Goal: Task Accomplishment & Management: Use online tool/utility

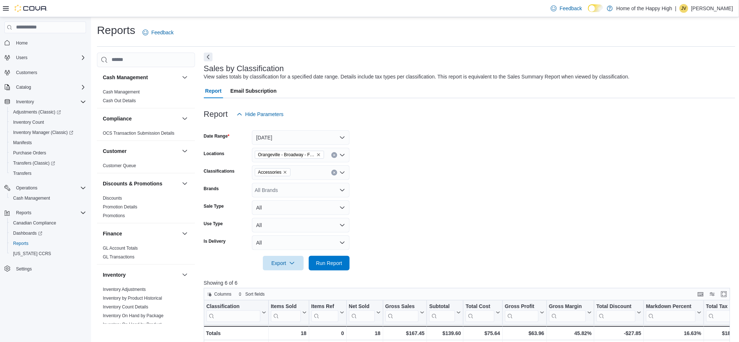
scroll to position [324, 0]
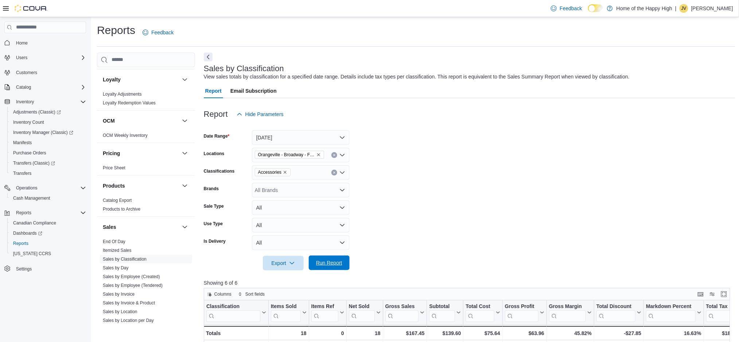
click at [314, 257] on span "Run Report" at bounding box center [329, 262] width 32 height 15
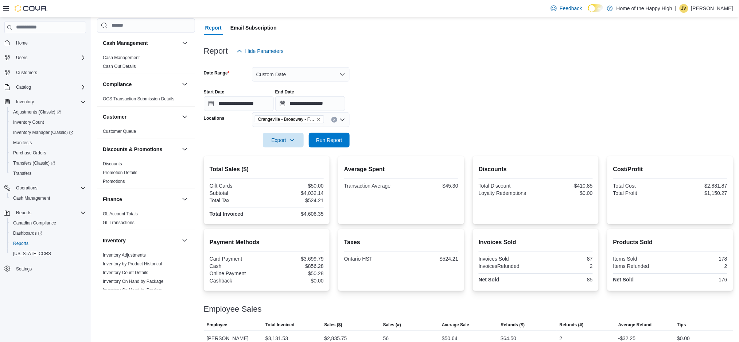
scroll to position [323, 0]
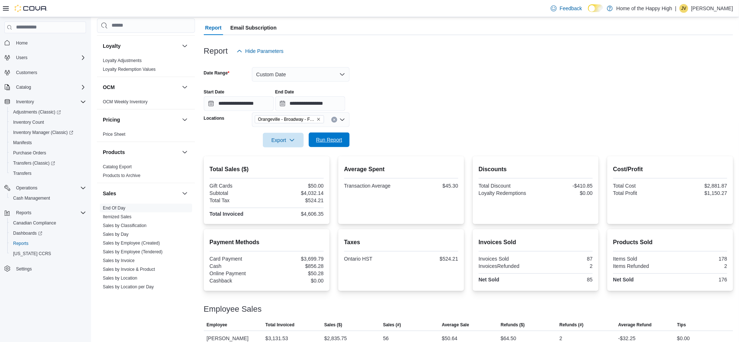
click at [324, 139] on span "Run Report" at bounding box center [329, 139] width 26 height 7
click at [329, 106] on input "**********" at bounding box center [310, 103] width 70 height 15
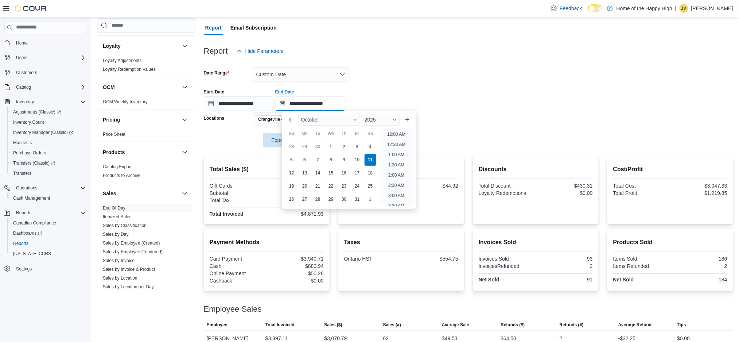
scroll to position [414, 0]
click at [395, 151] on li "9:00 PM" at bounding box center [396, 148] width 22 height 9
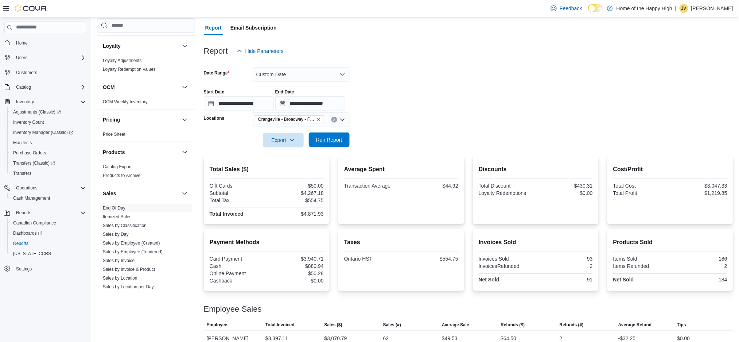
click at [335, 139] on span "Run Report" at bounding box center [329, 139] width 26 height 7
click at [330, 142] on span "Run Report" at bounding box center [329, 139] width 26 height 7
click at [334, 144] on span "Run Report" at bounding box center [329, 139] width 32 height 15
click at [344, 141] on span "Run Report" at bounding box center [329, 139] width 32 height 15
click at [324, 139] on span "Run Report" at bounding box center [329, 139] width 26 height 7
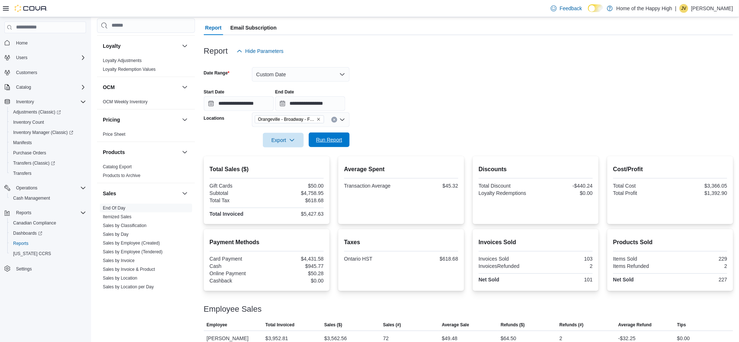
click at [328, 143] on span "Run Report" at bounding box center [329, 139] width 26 height 7
click at [336, 141] on span "Run Report" at bounding box center [329, 139] width 26 height 7
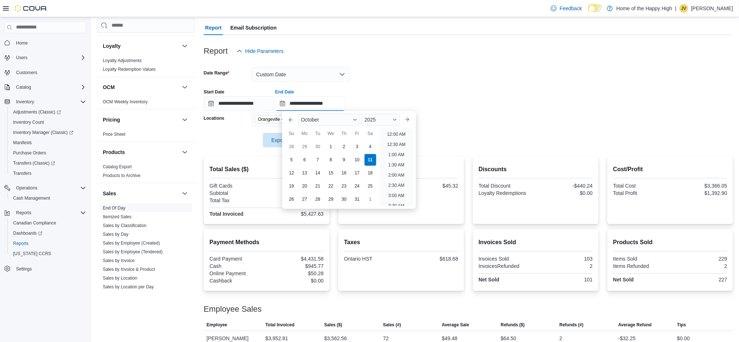
click at [339, 104] on input "**********" at bounding box center [310, 103] width 70 height 15
click at [393, 167] on li "10:00 PM" at bounding box center [396, 169] width 24 height 9
type input "**********"
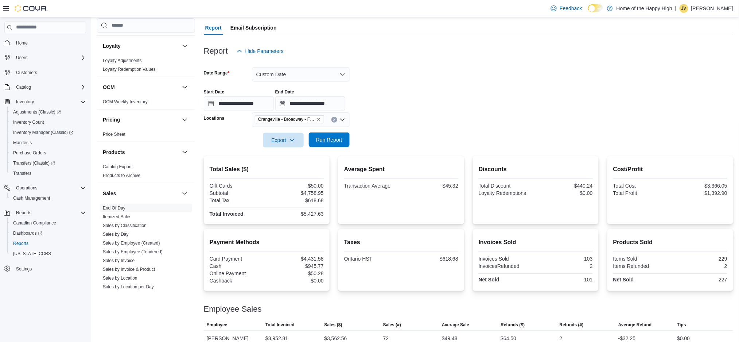
click at [331, 143] on span "Run Report" at bounding box center [329, 139] width 26 height 7
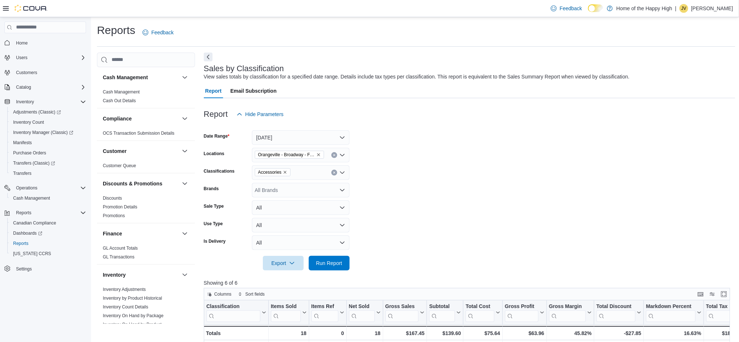
scroll to position [324, 0]
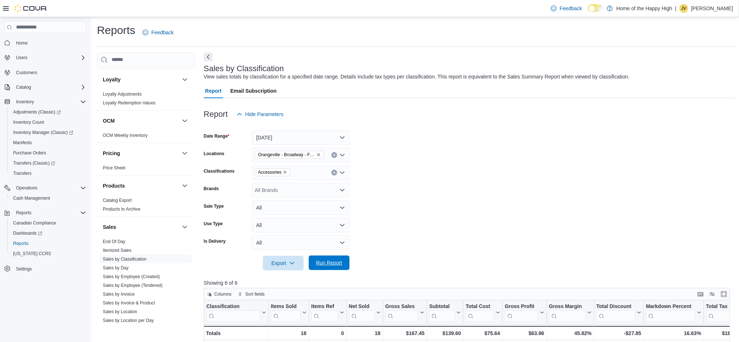
click at [334, 260] on span "Run Report" at bounding box center [329, 262] width 26 height 7
click at [330, 263] on span "Run Report" at bounding box center [329, 262] width 26 height 7
